Goal: Information Seeking & Learning: Learn about a topic

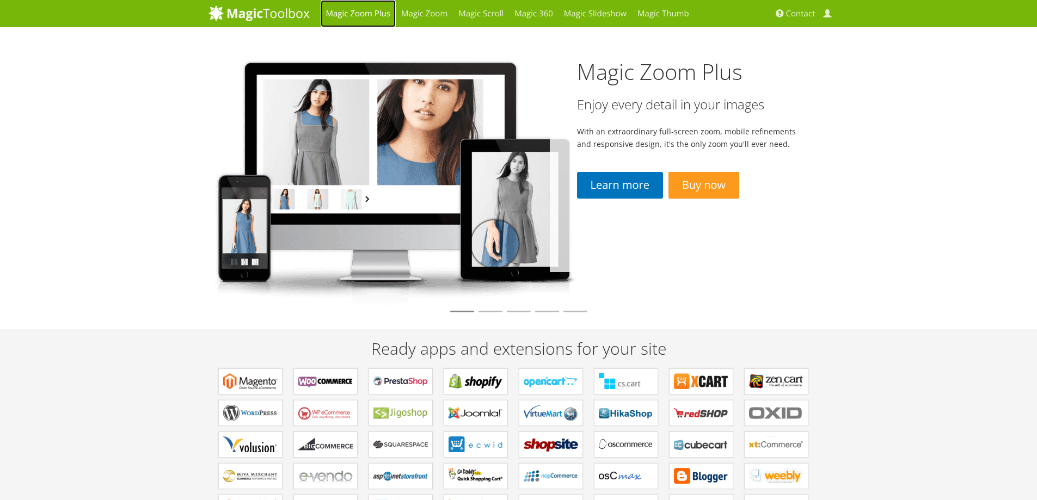
click at [342, 14] on link "Magic Zoom Plus" at bounding box center [358, 13] width 75 height 27
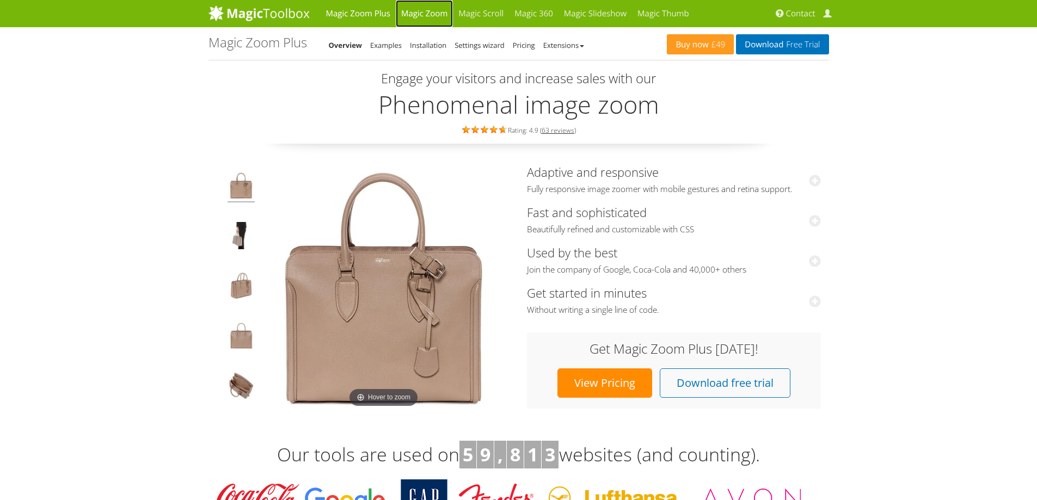
click at [434, 22] on link "Magic Zoom" at bounding box center [424, 13] width 57 height 27
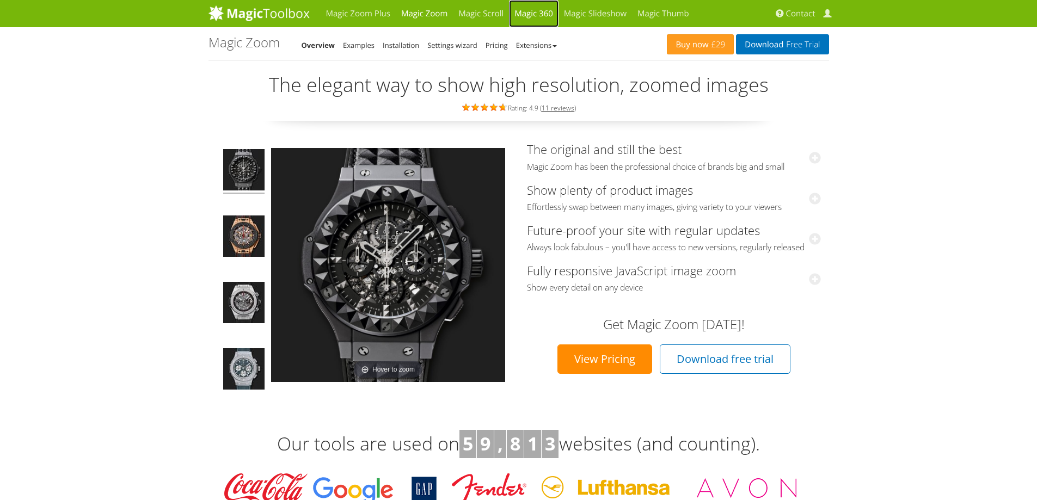
click at [538, 14] on link "Magic 360" at bounding box center [534, 13] width 50 height 27
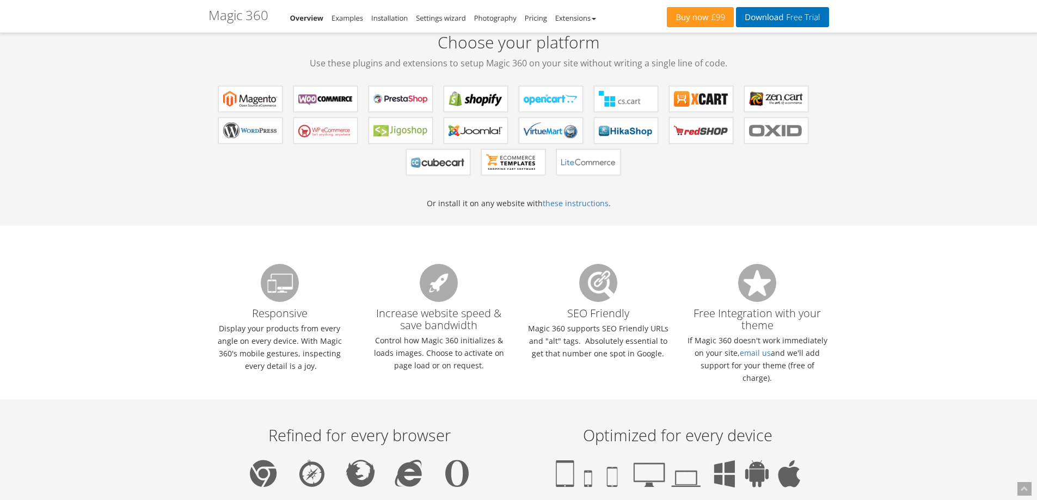
scroll to position [381, 0]
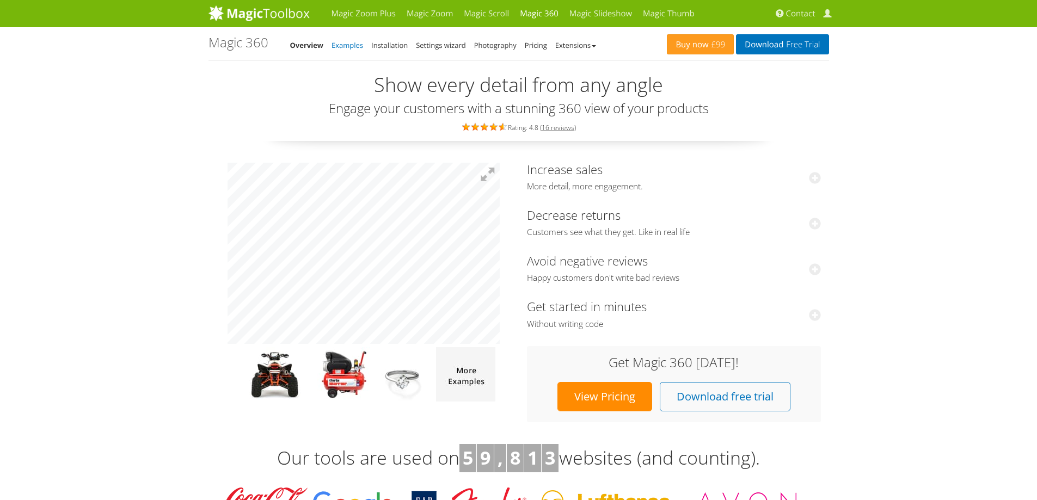
click at [360, 46] on link "Examples" at bounding box center [348, 45] width 32 height 10
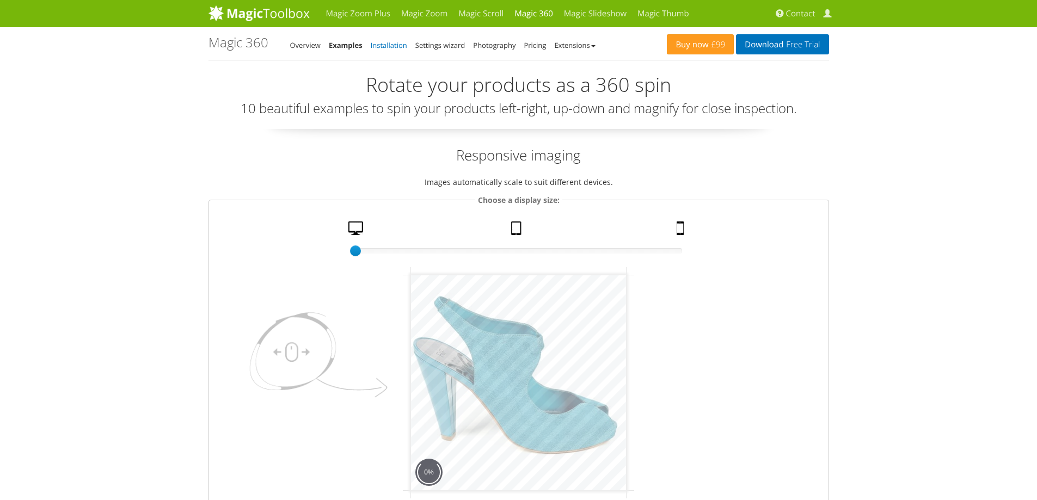
click at [392, 46] on link "Installation" at bounding box center [389, 45] width 36 height 10
